Goal: Navigation & Orientation: Find specific page/section

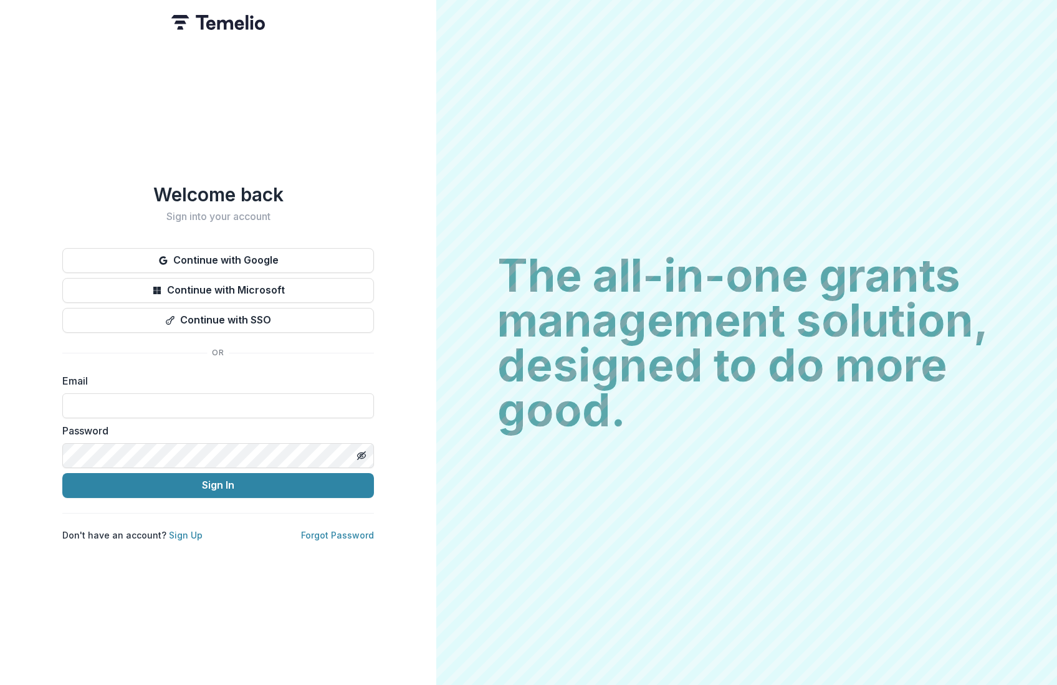
type input "**********"
click at [318, 478] on button "Sign In" at bounding box center [218, 485] width 312 height 25
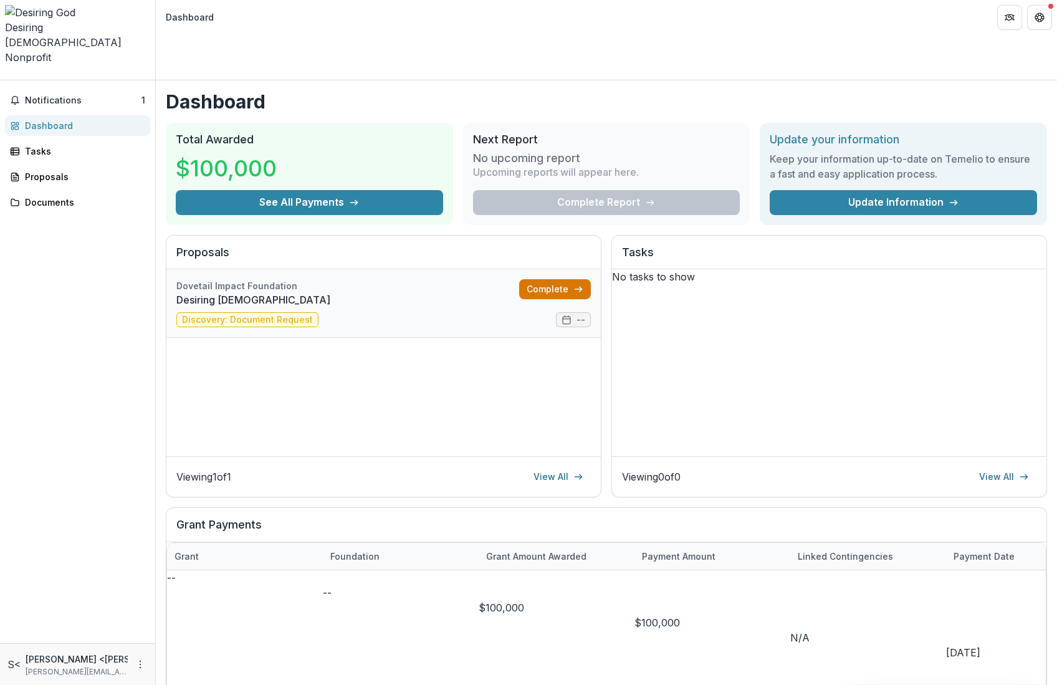
click at [565, 279] on link "Complete" at bounding box center [555, 289] width 72 height 20
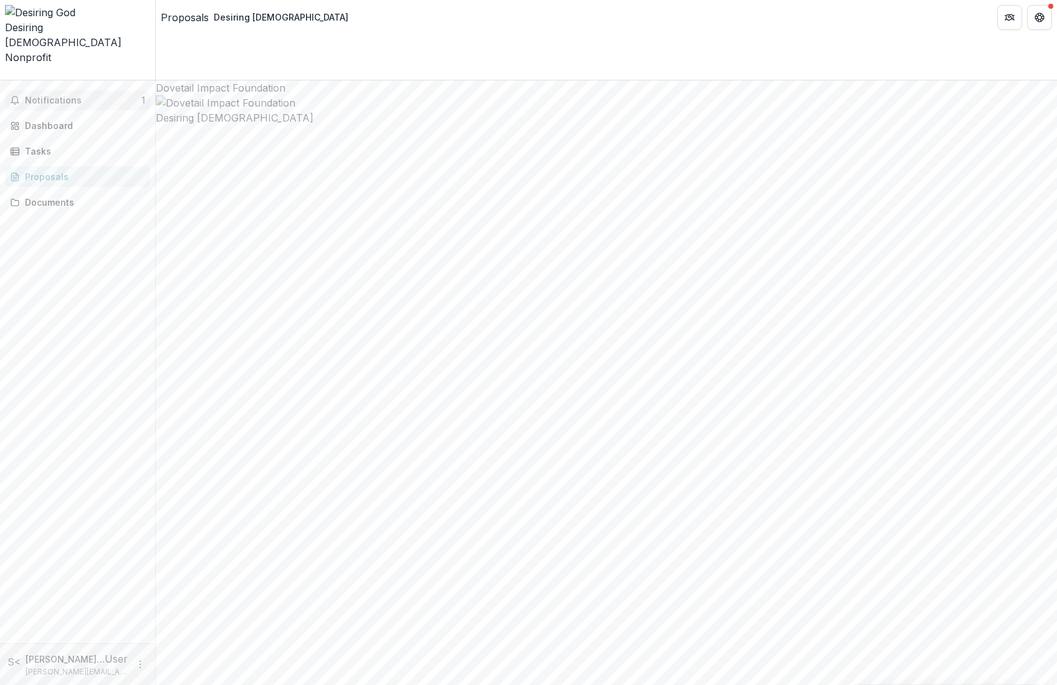
click at [77, 95] on span "Notifications" at bounding box center [83, 100] width 117 height 11
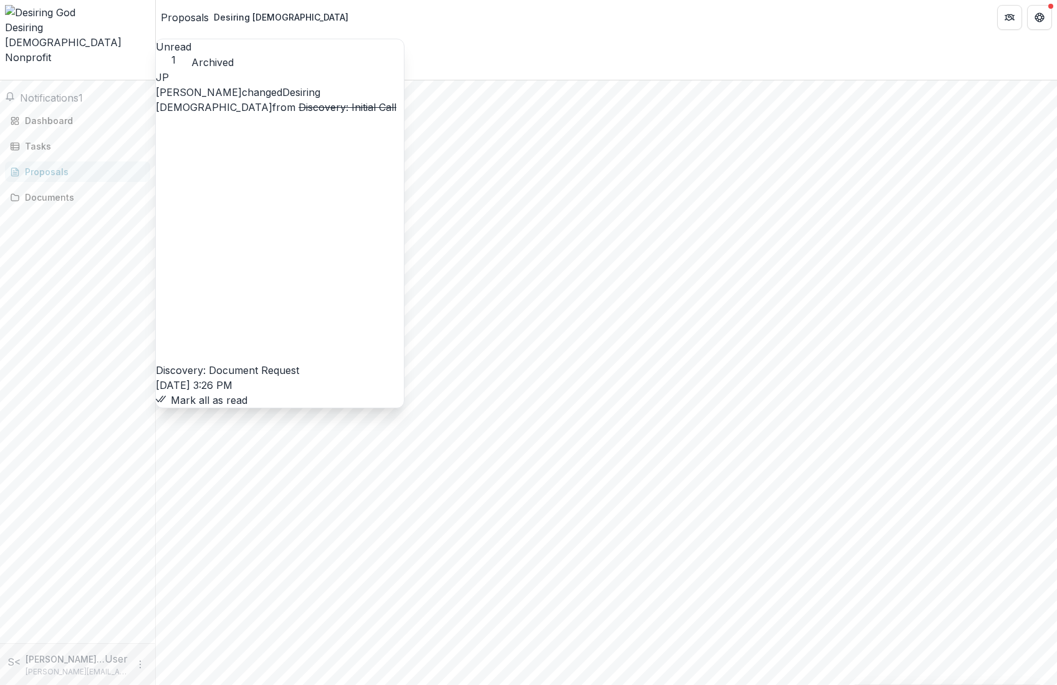
click at [213, 393] on button "Mark all as read" at bounding box center [202, 400] width 92 height 15
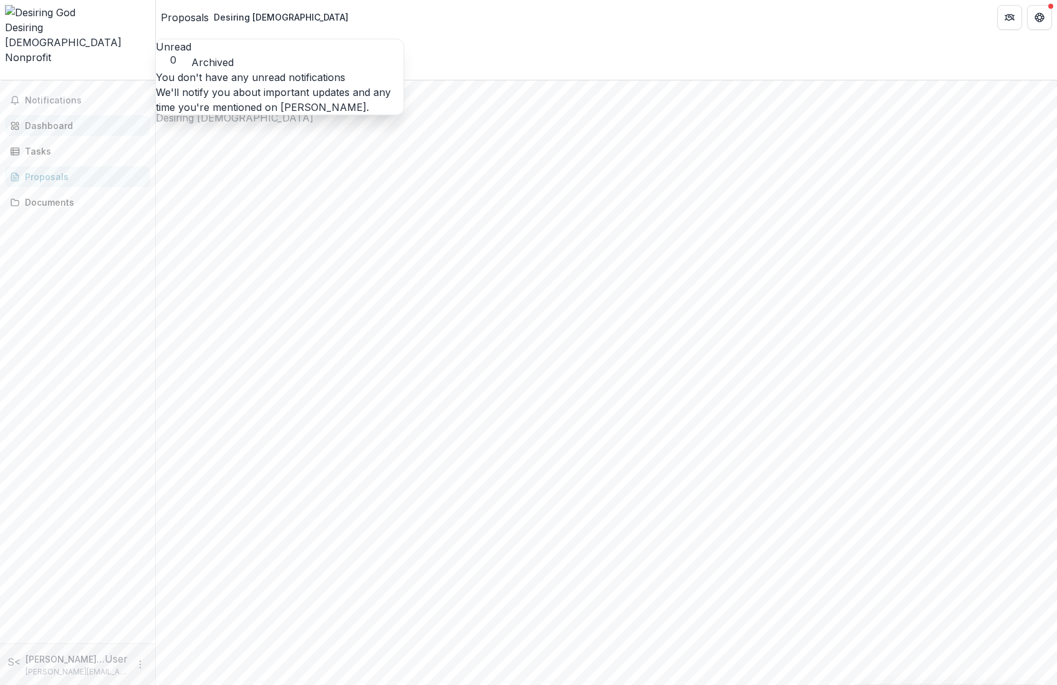
click at [89, 119] on div "Dashboard" at bounding box center [82, 125] width 115 height 13
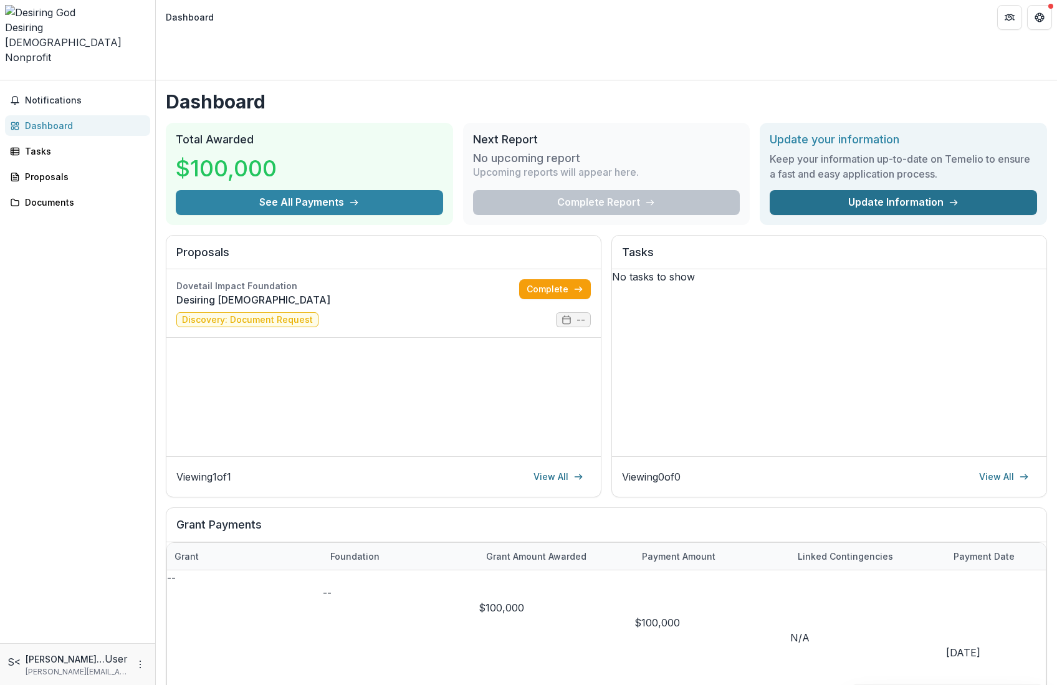
click at [843, 190] on link "Update Information" at bounding box center [903, 202] width 267 height 25
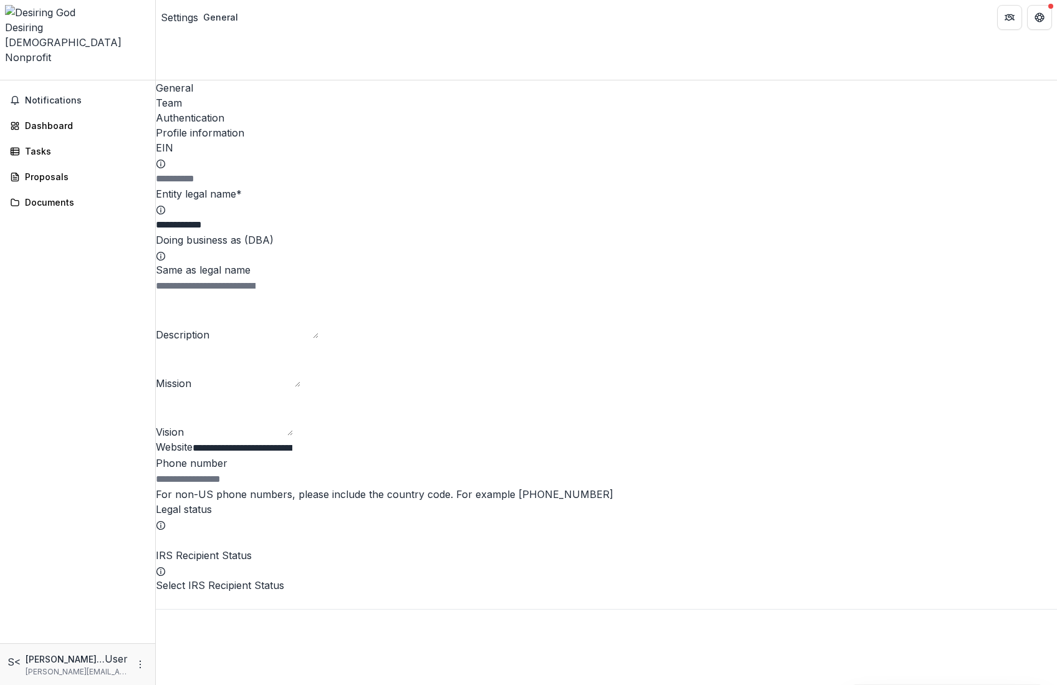
click at [228, 95] on div "Team" at bounding box center [607, 102] width 902 height 15
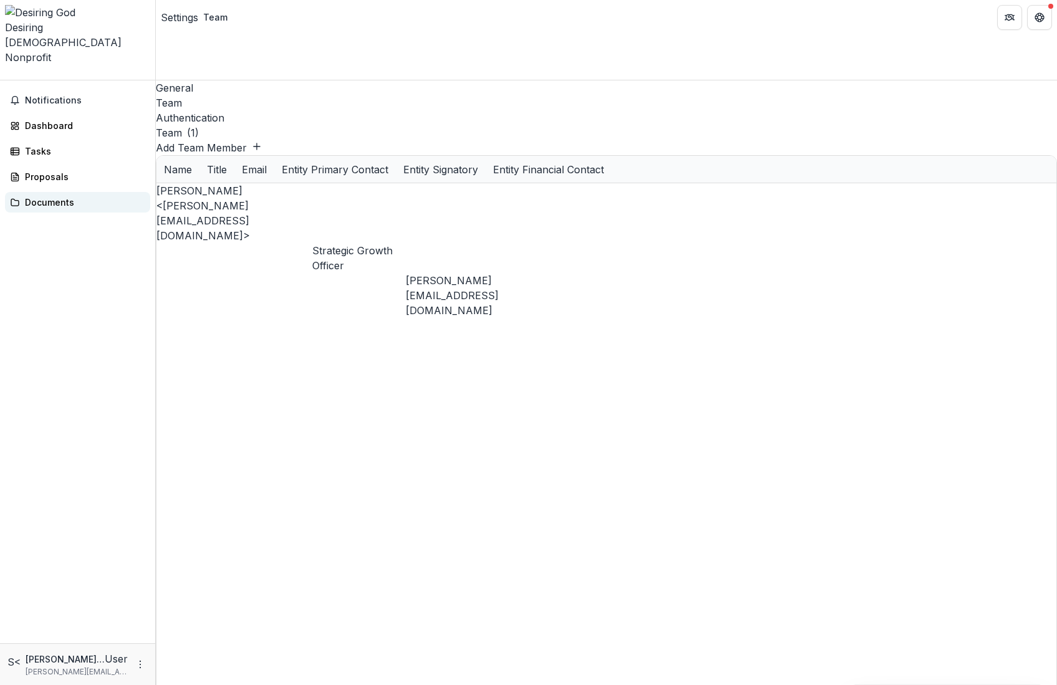
click at [51, 196] on div "Documents" at bounding box center [82, 202] width 115 height 13
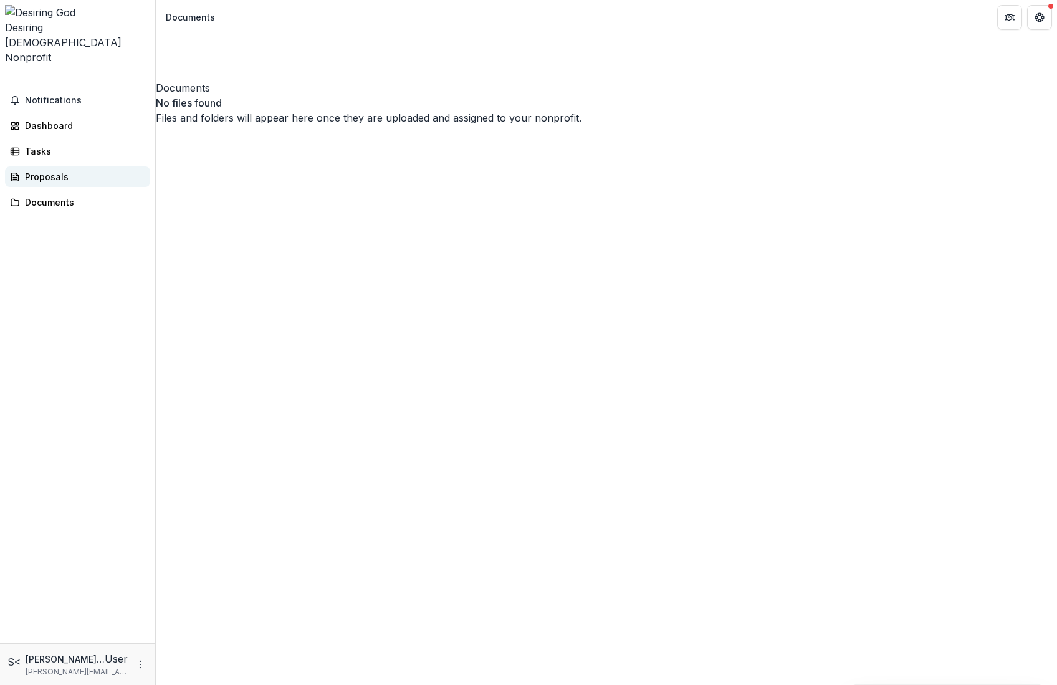
click at [56, 170] on div "Proposals" at bounding box center [82, 176] width 115 height 13
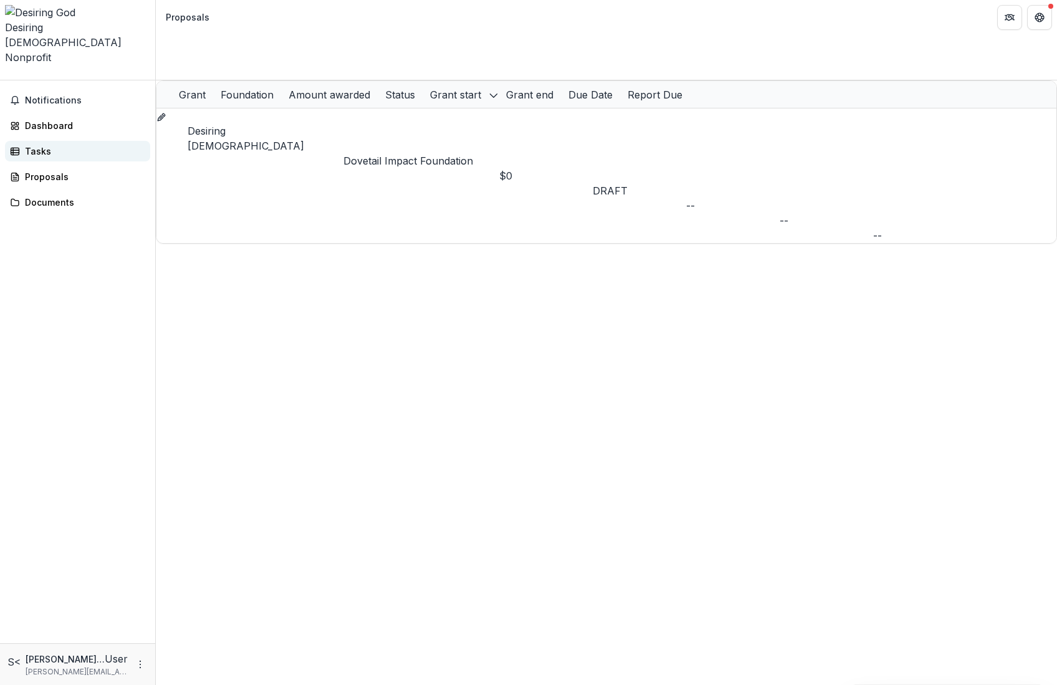
click at [58, 145] on div "Tasks" at bounding box center [82, 151] width 115 height 13
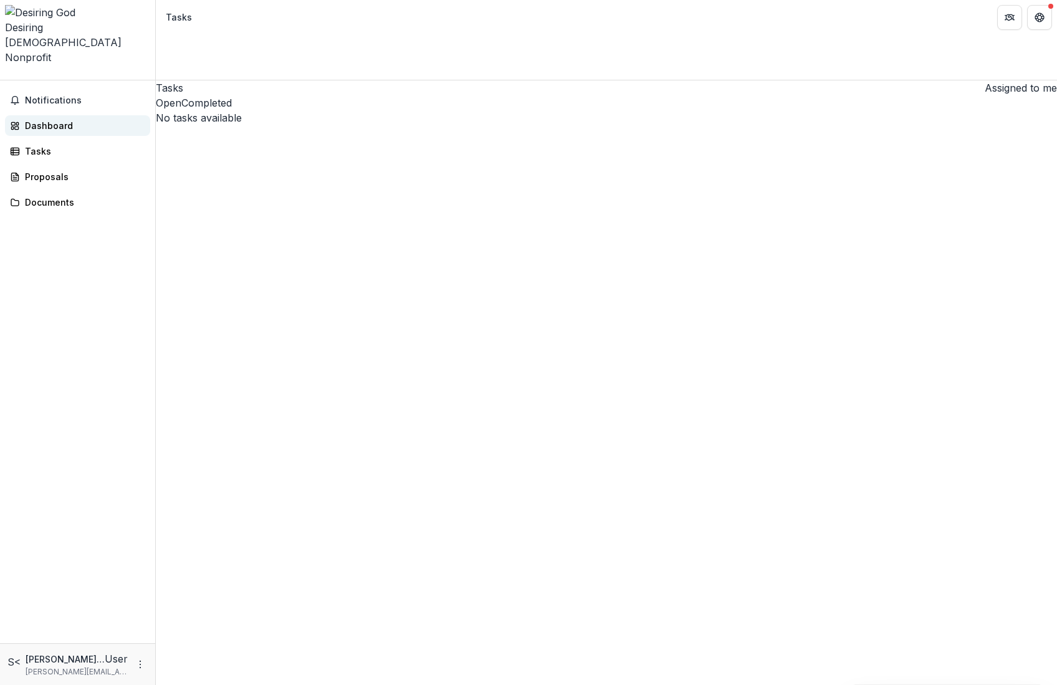
click at [65, 119] on div "Dashboard" at bounding box center [82, 125] width 115 height 13
